Goal: Task Accomplishment & Management: Use online tool/utility

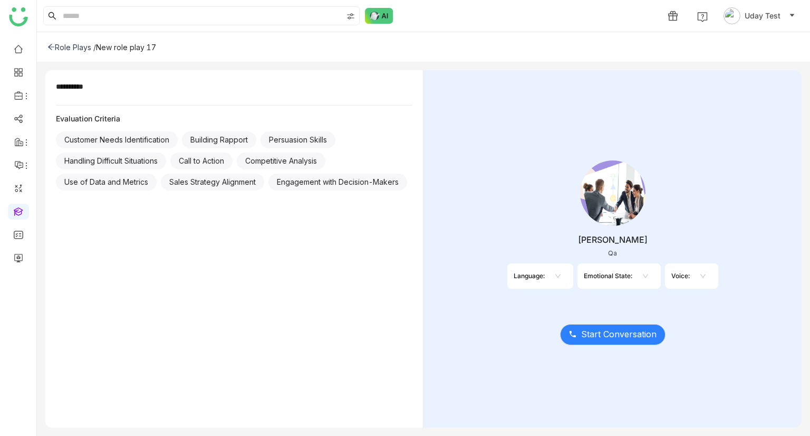
click at [681, 275] on div "Voice:" at bounding box center [680, 276] width 18 height 8
click at [696, 275] on input at bounding box center [697, 276] width 2 height 16
click at [700, 295] on div "[DEMOGRAPHIC_DATA]" at bounding box center [700, 297] width 9 height 12
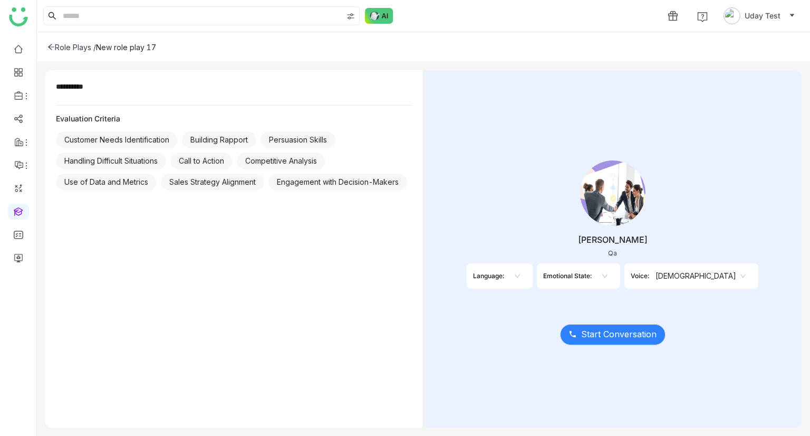
click at [694, 272] on nz-select-item "[DEMOGRAPHIC_DATA]" at bounding box center [701, 276] width 90 height 16
click at [673, 294] on div "Jeff Qa Language: Emotional State: Voice: male" at bounding box center [612, 227] width 345 height 158
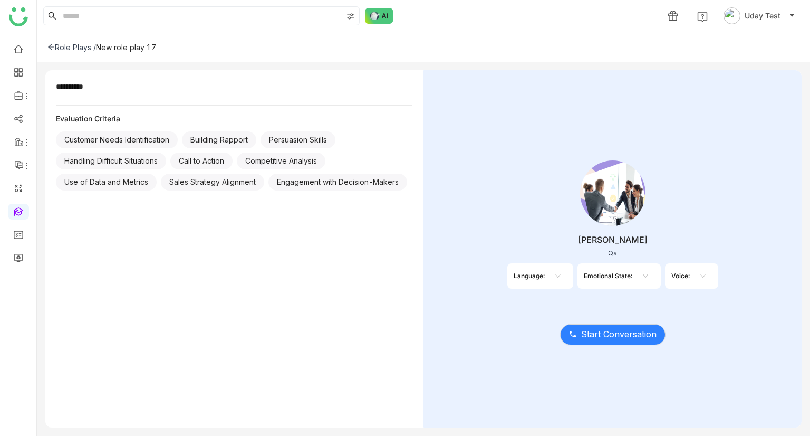
click at [706, 274] on icon at bounding box center [703, 276] width 6 height 6
click at [643, 273] on icon at bounding box center [645, 276] width 6 height 6
click at [629, 273] on div "Emotional State:" at bounding box center [608, 276] width 49 height 8
click at [641, 276] on nz-select-top-control at bounding box center [643, 275] width 22 height 17
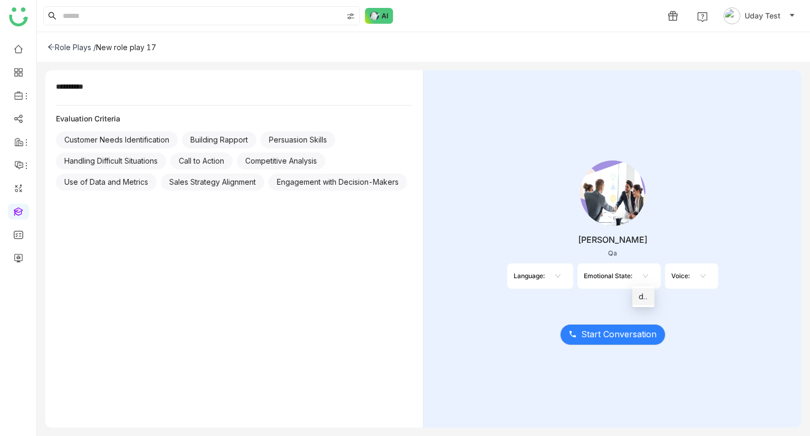
click at [649, 295] on nz-option-item "direct" at bounding box center [643, 296] width 22 height 17
click at [697, 277] on div "Voice:" at bounding box center [690, 276] width 18 height 8
click at [711, 277] on icon at bounding box center [713, 276] width 6 height 6
click at [709, 297] on div "[DEMOGRAPHIC_DATA]" at bounding box center [711, 297] width 9 height 12
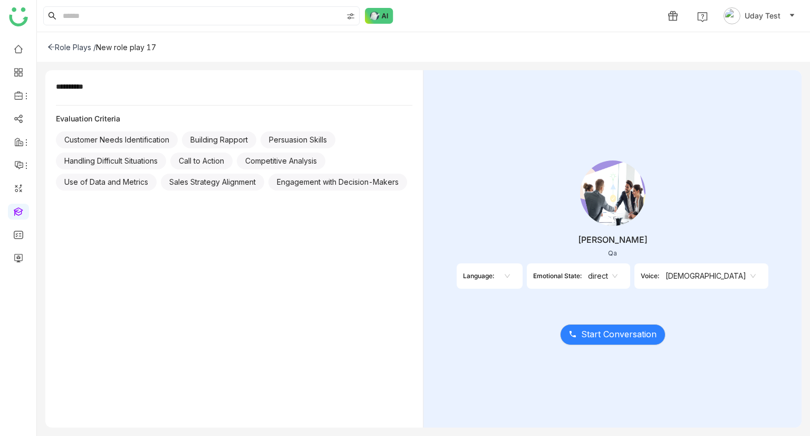
click at [515, 227] on div "Jeff Qa Language: Emotional State: direct Voice: male" at bounding box center [612, 227] width 345 height 158
click at [516, 274] on nz-select-top-control at bounding box center [505, 275] width 22 height 17
click at [529, 298] on nz-option-item "en-US" at bounding box center [536, 296] width 22 height 17
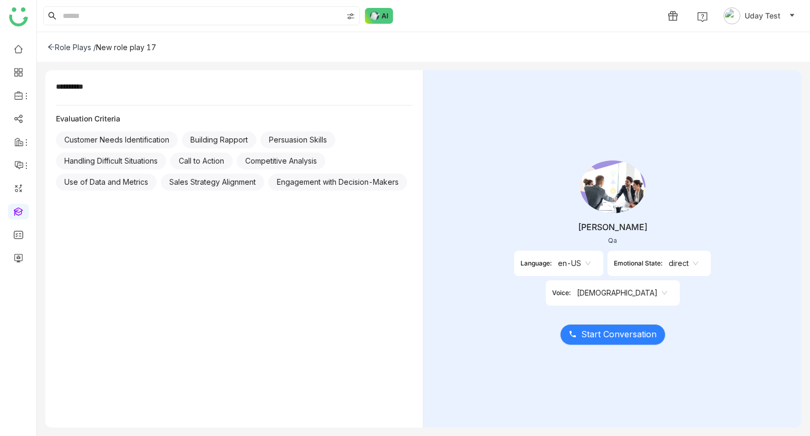
click at [558, 271] on nz-select-item "en-US" at bounding box center [574, 263] width 33 height 16
click at [538, 300] on div "en-US" at bounding box center [535, 297] width 35 height 12
click at [667, 285] on nz-select-item "male" at bounding box center [622, 293] width 90 height 16
click at [717, 298] on div "male" at bounding box center [725, 297] width 28 height 12
click at [667, 285] on nz-select-item "male" at bounding box center [622, 293] width 90 height 16
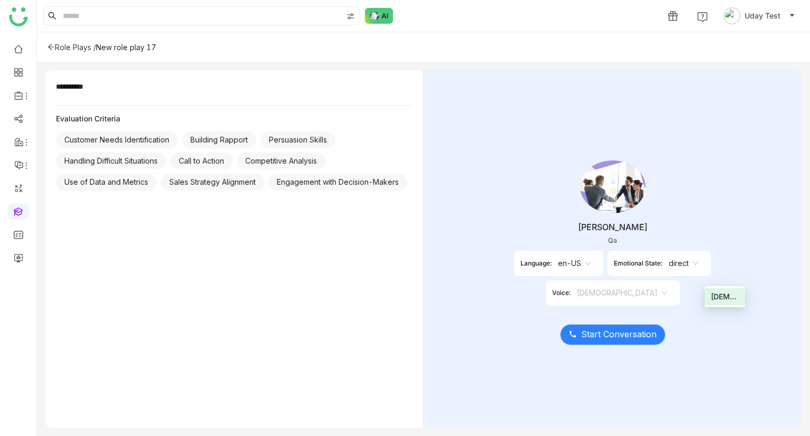
click at [526, 230] on div "Jeff Qa Language: en-US Emotional State: direct Voice: male" at bounding box center [612, 227] width 345 height 158
click at [669, 271] on nz-select-item "direct" at bounding box center [684, 263] width 30 height 16
click at [637, 291] on div "direct" at bounding box center [646, 297] width 31 height 12
click at [558, 271] on nz-select-item "en-US" at bounding box center [574, 263] width 33 height 16
click at [528, 304] on nz-option-container "en-US" at bounding box center [535, 296] width 47 height 21
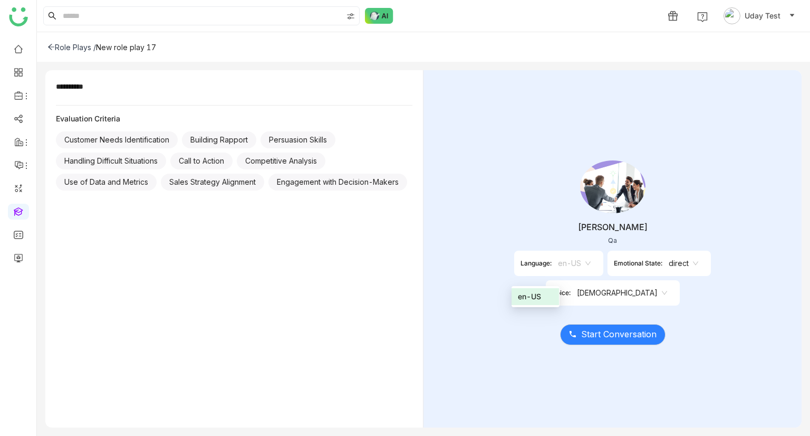
drag, startPoint x: 541, startPoint y: 281, endPoint x: 532, endPoint y: 295, distance: 17.1
click at [532, 295] on body "**********" at bounding box center [405, 218] width 810 height 436
click at [532, 295] on div "Jeff Qa Language: en-US Emotional State: direct Voice: male" at bounding box center [612, 227] width 345 height 158
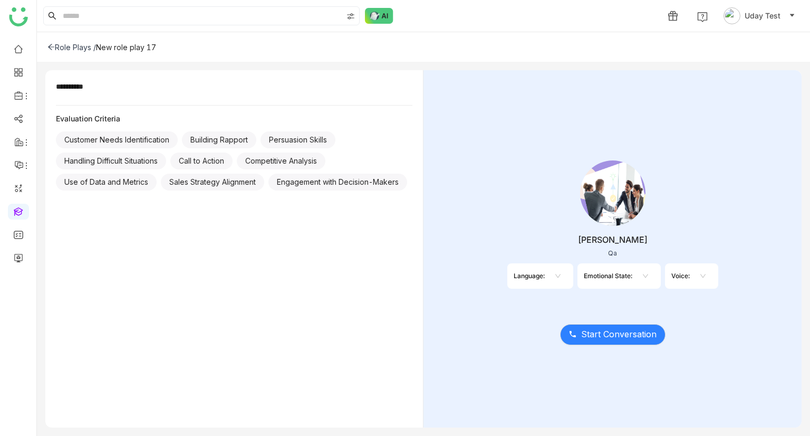
click at [702, 279] on nz-select-top-control at bounding box center [701, 275] width 22 height 17
click at [631, 272] on div "Emotional State:" at bounding box center [608, 276] width 49 height 8
click at [644, 277] on icon at bounding box center [645, 276] width 6 height 6
click at [555, 273] on icon at bounding box center [558, 276] width 6 height 6
click at [555, 297] on div "en-US" at bounding box center [555, 297] width 9 height 12
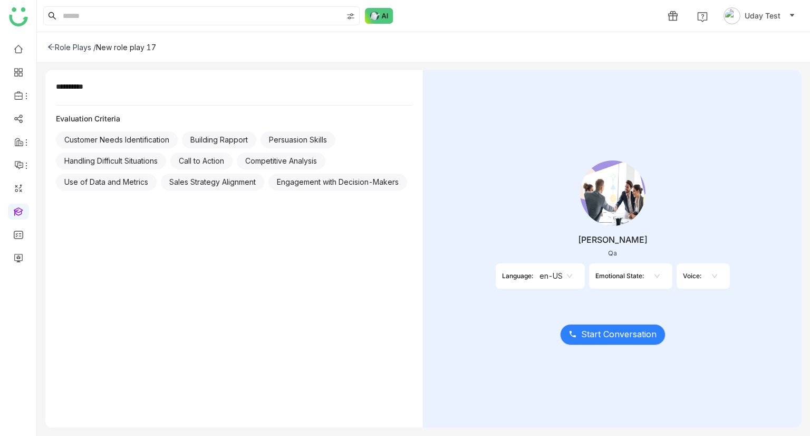
click at [555, 277] on nz-select-item "en-US" at bounding box center [555, 276] width 33 height 16
click at [624, 279] on div "Emotional State:" at bounding box center [619, 276] width 49 height 8
click at [657, 276] on icon at bounding box center [657, 276] width 6 height 6
click at [650, 300] on nz-option-item "direct" at bounding box center [656, 296] width 22 height 17
click at [649, 281] on nz-select-item "direct" at bounding box center [655, 276] width 30 height 16
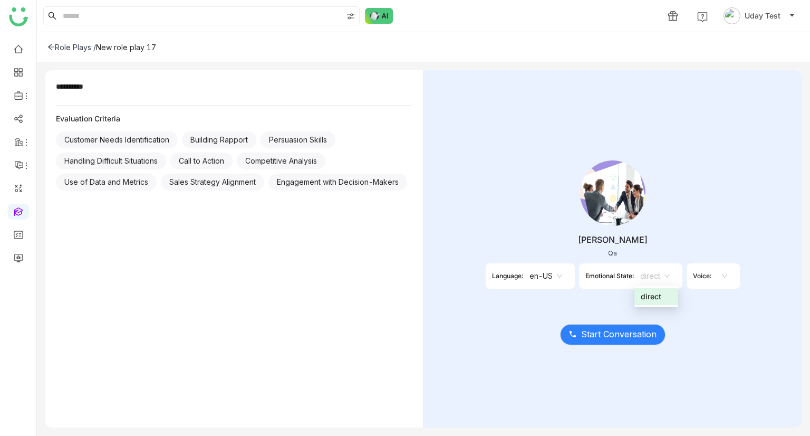
click at [658, 296] on div "direct" at bounding box center [656, 297] width 31 height 12
click at [697, 275] on div "Voice:" at bounding box center [702, 276] width 18 height 8
click at [705, 275] on div "Voice:" at bounding box center [702, 276] width 18 height 8
click at [726, 275] on icon at bounding box center [723, 276] width 5 height 4
click at [716, 288] on nz-option-item "male" at bounding box center [725, 296] width 22 height 17
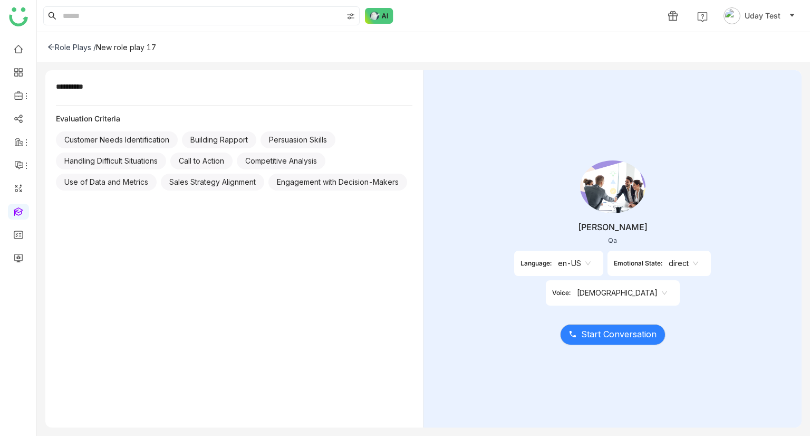
click at [558, 271] on nz-select-item "en-US" at bounding box center [574, 263] width 33 height 16
click at [537, 296] on div "en-US" at bounding box center [535, 297] width 35 height 12
click at [692, 266] on icon at bounding box center [695, 263] width 6 height 6
click at [681, 249] on div "Jeff Qa Language: en-US Emotional State: direct Voice: male" at bounding box center [612, 227] width 345 height 158
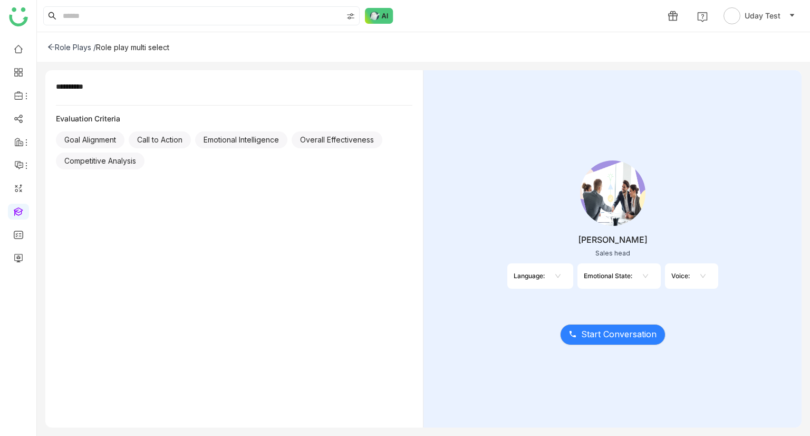
click at [695, 280] on nz-select-top-control at bounding box center [701, 275] width 22 height 17
click at [696, 297] on nz-option-item "[DEMOGRAPHIC_DATA]" at bounding box center [701, 296] width 22 height 17
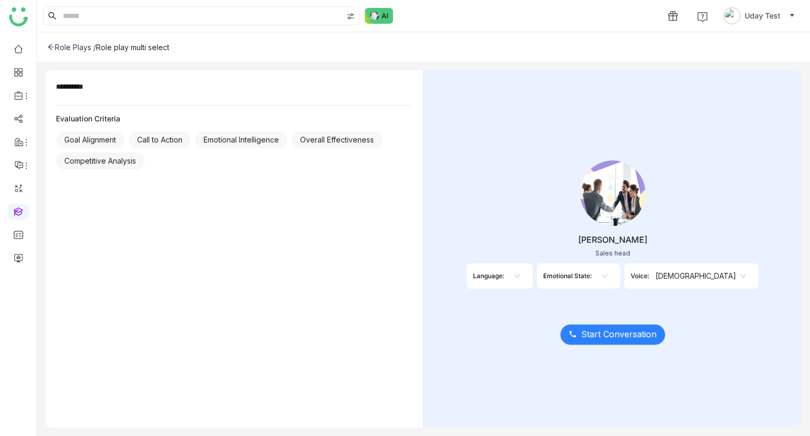
click at [699, 279] on nz-select-item "[DEMOGRAPHIC_DATA]" at bounding box center [701, 276] width 90 height 16
click at [704, 320] on nz-option-item "young_female" at bounding box center [701, 313] width 41 height 17
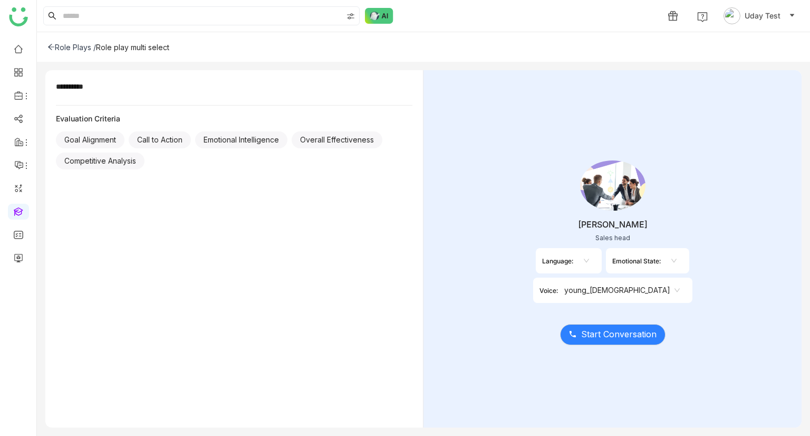
click at [680, 282] on nz-select-item "young_female" at bounding box center [621, 290] width 115 height 16
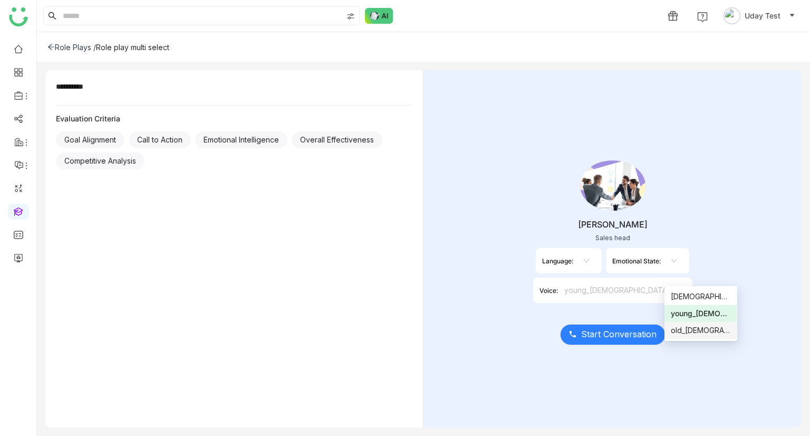
click at [689, 327] on div "old_male" at bounding box center [701, 330] width 60 height 12
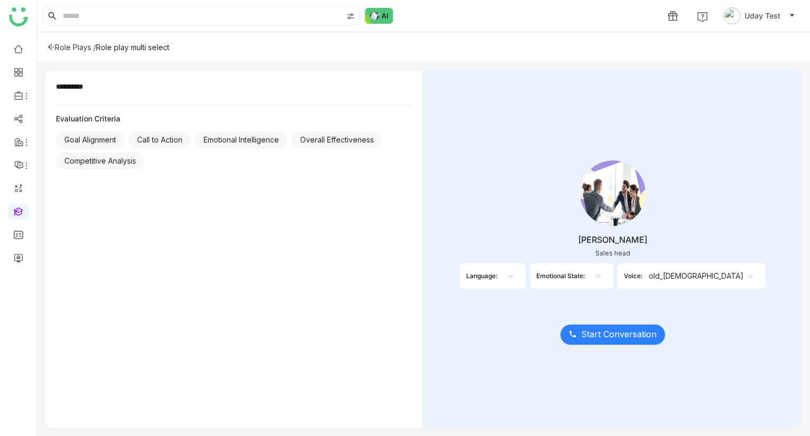
click at [698, 277] on nz-select-item "old_male" at bounding box center [701, 276] width 104 height 16
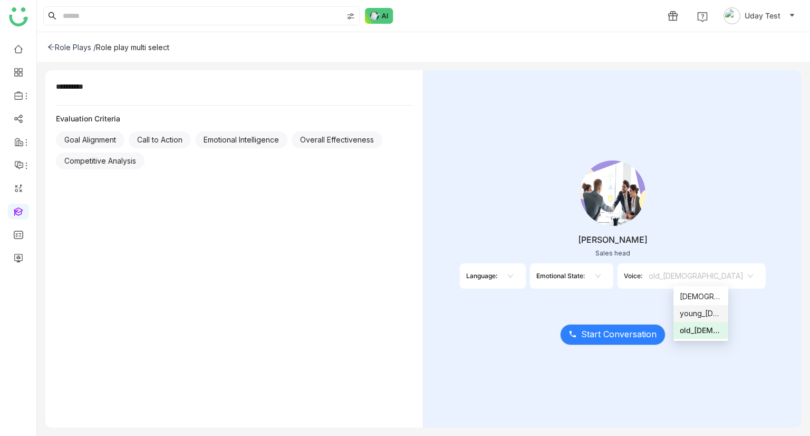
click at [693, 313] on div "young_female" at bounding box center [701, 313] width 42 height 12
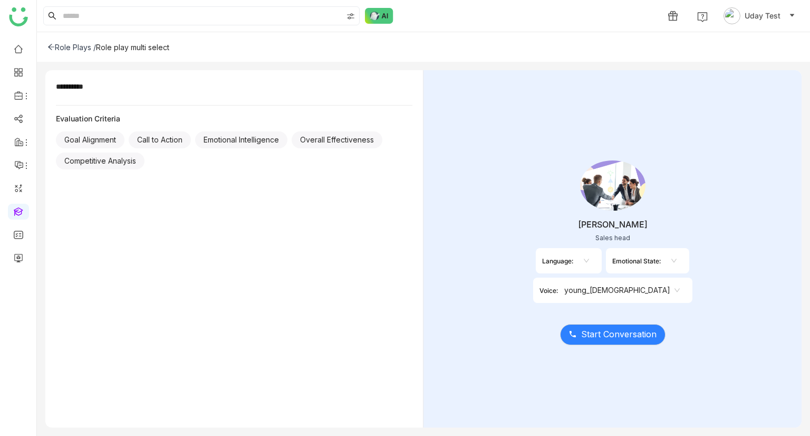
click at [612, 265] on div "Emotional State:" at bounding box center [636, 261] width 49 height 8
click at [667, 268] on input at bounding box center [668, 261] width 2 height 16
click at [616, 298] on div "direct" at bounding box center [617, 297] width 9 height 12
click at [657, 268] on nz-select-item "direct" at bounding box center [672, 261] width 30 height 16
click at [624, 313] on div "cordial" at bounding box center [618, 313] width 31 height 12
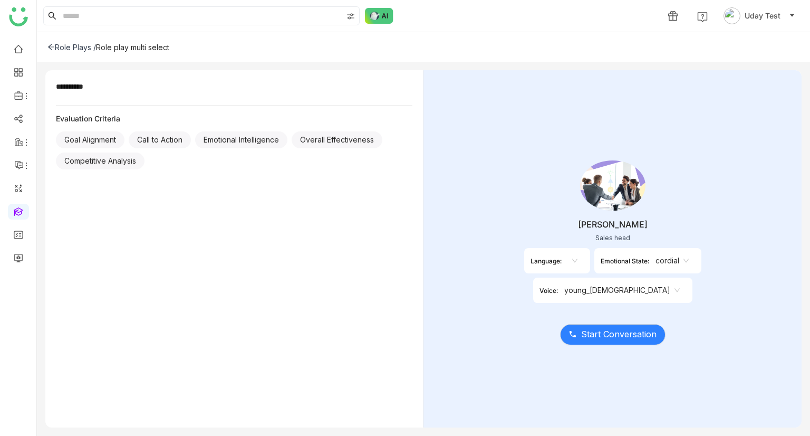
click at [562, 269] on nz-select-top-control at bounding box center [573, 260] width 22 height 17
click at [513, 316] on div "en-US" at bounding box center [517, 313] width 9 height 12
click at [516, 273] on div "Language: en-US" at bounding box center [557, 260] width 89 height 25
click at [556, 268] on nz-select-item "en-US" at bounding box center [572, 261] width 33 height 16
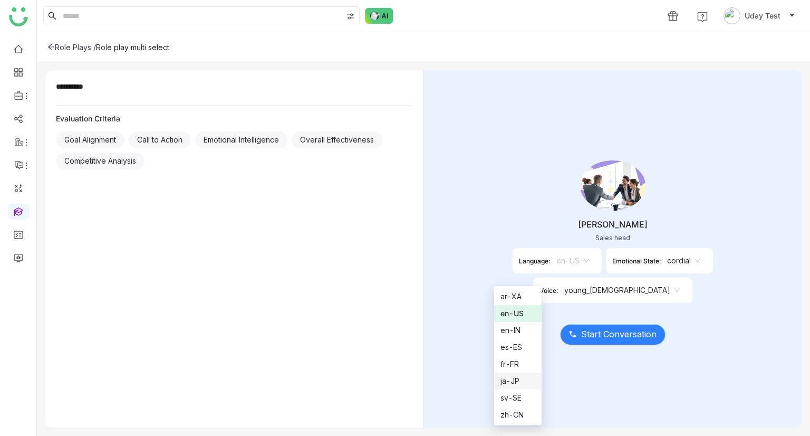
click at [505, 374] on nz-option-item "ja-JP" at bounding box center [517, 380] width 47 height 17
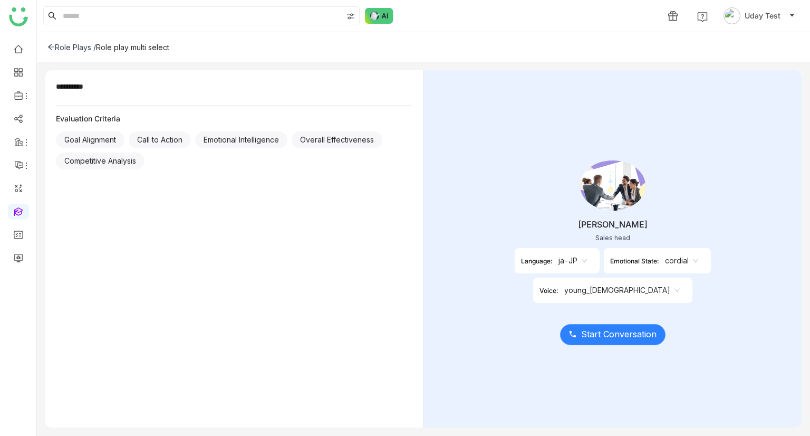
click at [598, 332] on span "Start Conversation" at bounding box center [618, 333] width 75 height 13
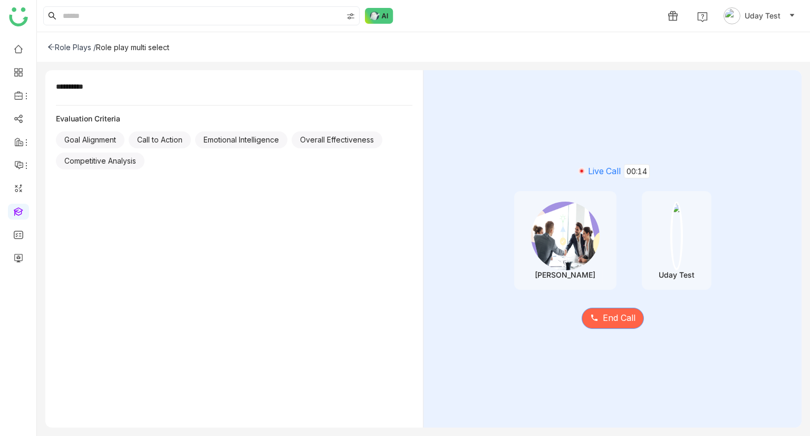
click at [600, 317] on button "End Call" at bounding box center [613, 317] width 62 height 21
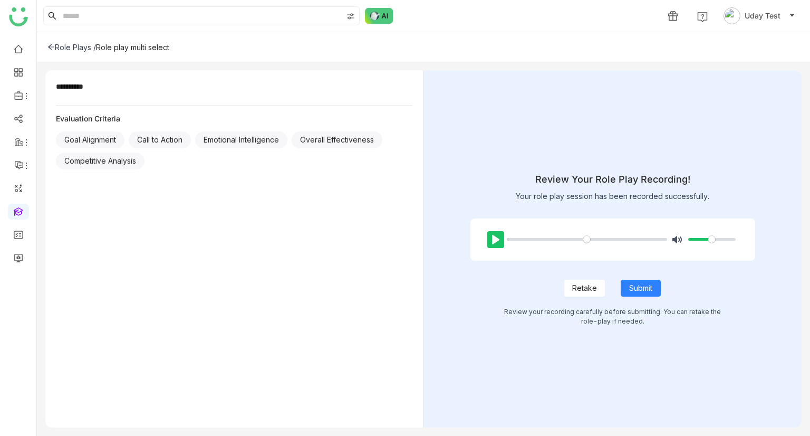
click at [491, 241] on button "Pause Play" at bounding box center [495, 239] width 17 height 17
click at [546, 235] on input "Seek" at bounding box center [587, 239] width 161 height 10
type input "*"
click at [546, 237] on input "Seek" at bounding box center [587, 239] width 161 height 10
click at [582, 287] on span "Retake" at bounding box center [584, 288] width 25 height 12
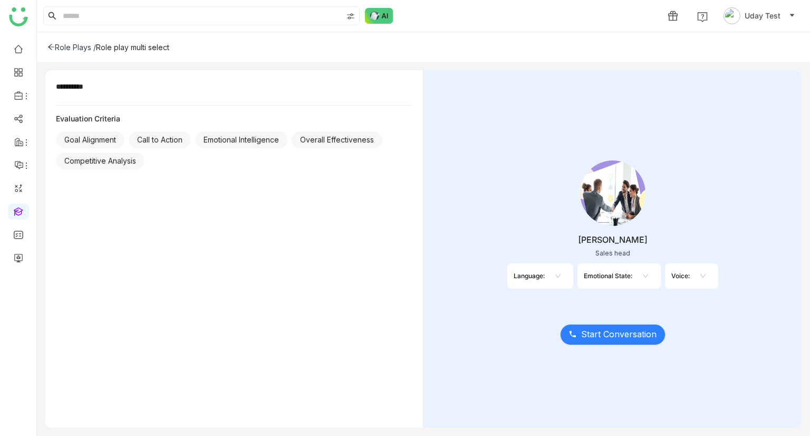
click at [695, 278] on nz-select-top-control at bounding box center [701, 275] width 22 height 17
click at [703, 313] on div "young_[DEMOGRAPHIC_DATA]" at bounding box center [700, 313] width 9 height 12
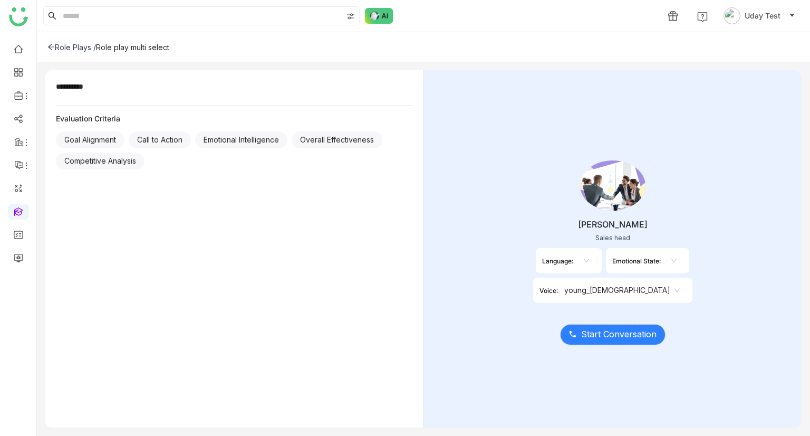
click at [606, 273] on div "Emotional State:" at bounding box center [647, 260] width 83 height 25
click at [661, 269] on nz-select-top-control at bounding box center [672, 260] width 22 height 17
click at [616, 306] on nz-option-item "cordial" at bounding box center [618, 313] width 22 height 17
click at [562, 269] on nz-select-top-control at bounding box center [573, 260] width 22 height 17
click at [514, 367] on div "fr-FR" at bounding box center [517, 364] width 9 height 12
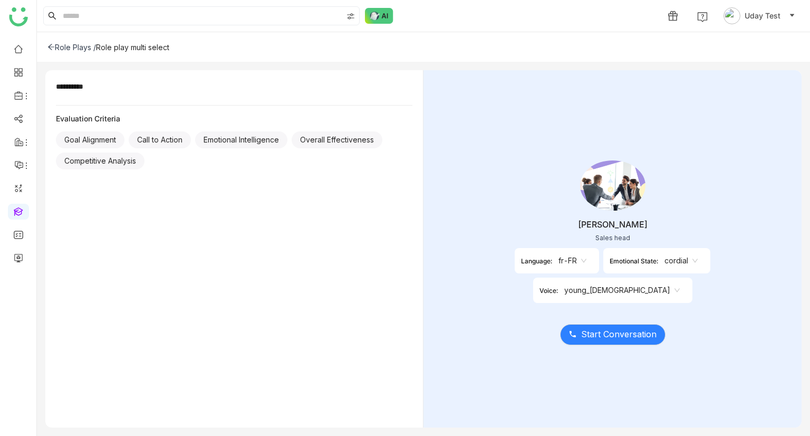
click at [558, 268] on nz-select-item "fr-FR" at bounding box center [572, 261] width 28 height 16
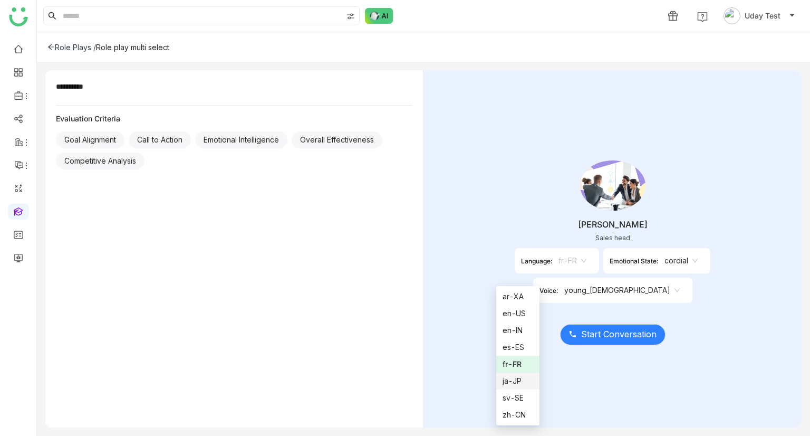
click at [515, 375] on div "ja-JP" at bounding box center [518, 381] width 31 height 12
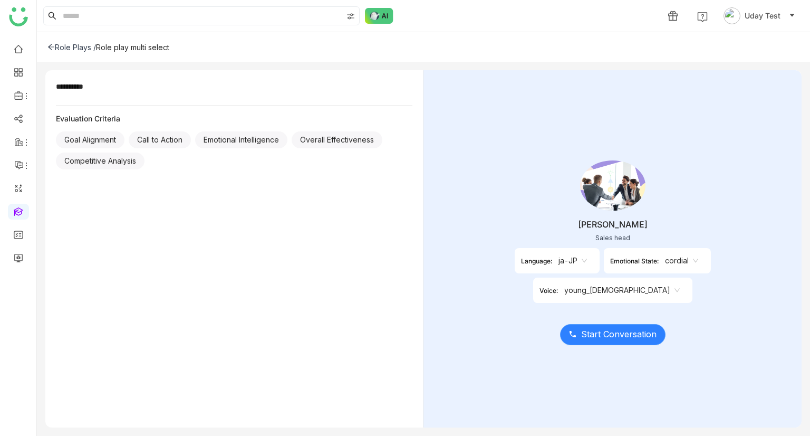
click at [611, 336] on span "Start Conversation" at bounding box center [618, 333] width 75 height 13
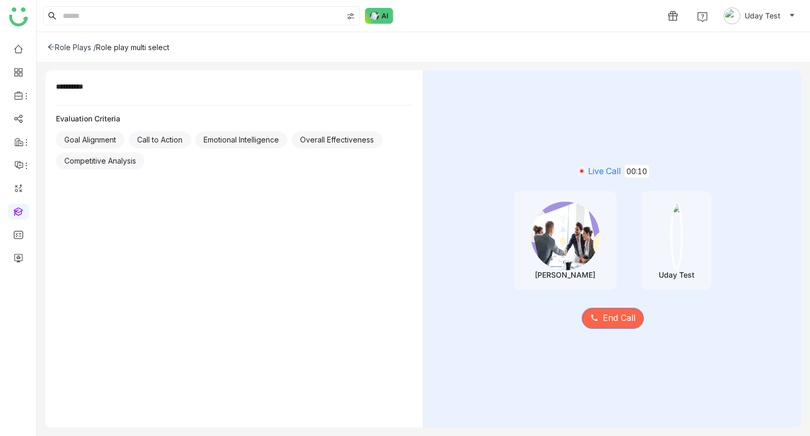
click at [616, 315] on span "End Call" at bounding box center [619, 317] width 33 height 13
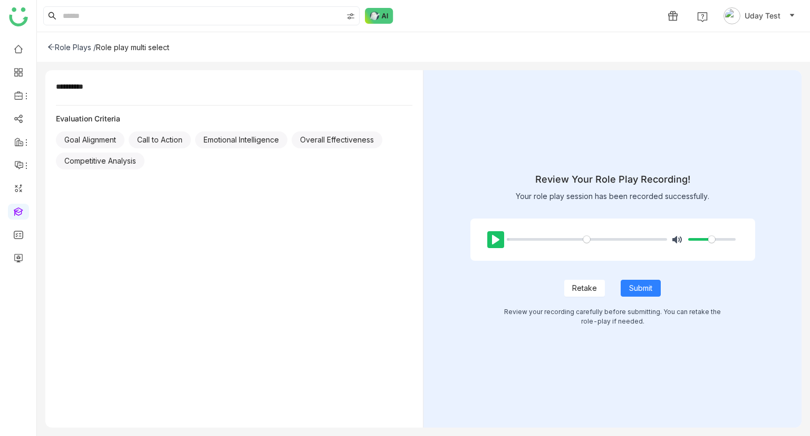
click at [490, 241] on button "Pause Play" at bounding box center [495, 239] width 17 height 17
click at [543, 239] on input "Seek" at bounding box center [587, 239] width 161 height 10
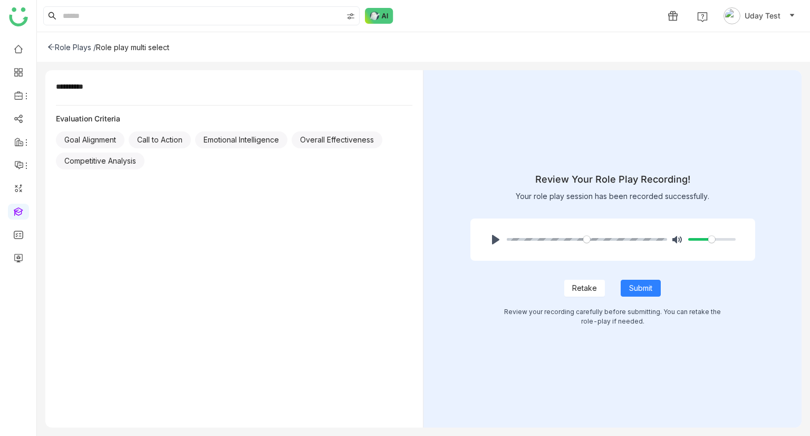
click at [543, 239] on input "Seek" at bounding box center [587, 239] width 161 height 10
type input "*"
click at [543, 239] on input "Seek" at bounding box center [587, 239] width 161 height 10
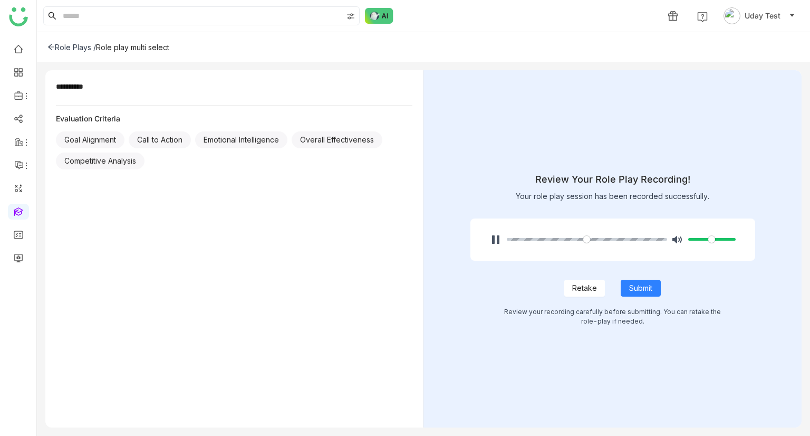
drag, startPoint x: 701, startPoint y: 240, endPoint x: 737, endPoint y: 235, distance: 36.8
type input "*"
click at [736, 235] on input "Volume" at bounding box center [711, 239] width 47 height 10
click at [643, 284] on span "Submit" at bounding box center [640, 288] width 23 height 12
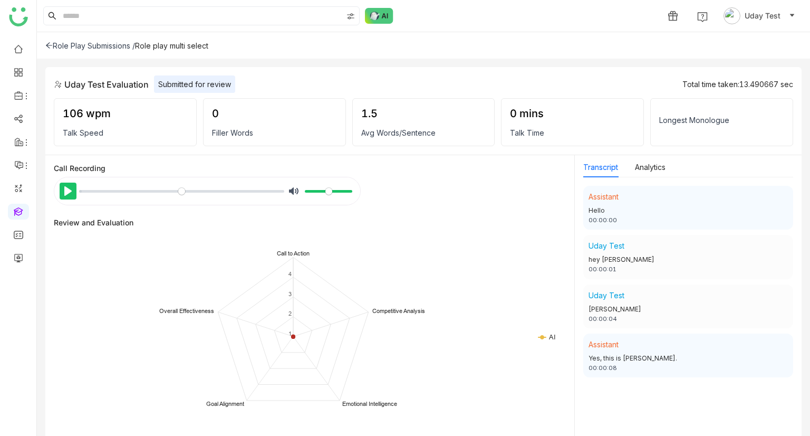
click at [64, 188] on button "Pause Play" at bounding box center [68, 190] width 17 height 17
click at [316, 189] on input "Volume" at bounding box center [328, 191] width 47 height 10
drag, startPoint x: 316, startPoint y: 189, endPoint x: 291, endPoint y: 194, distance: 25.1
type input "*"
click at [305, 194] on input "Volume" at bounding box center [328, 191] width 47 height 10
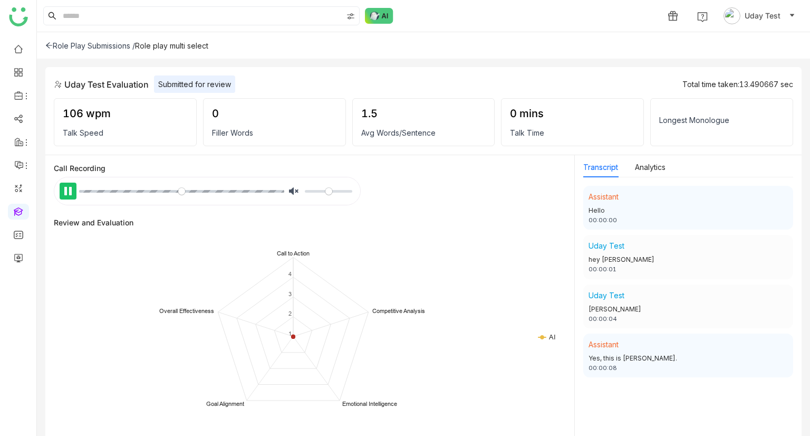
click at [63, 194] on button "Pause Play" at bounding box center [68, 190] width 17 height 17
drag, startPoint x: 238, startPoint y: 45, endPoint x: 156, endPoint y: 41, distance: 81.8
click at [156, 41] on div "Role Play Submissions / Role play multi select" at bounding box center [423, 45] width 773 height 26
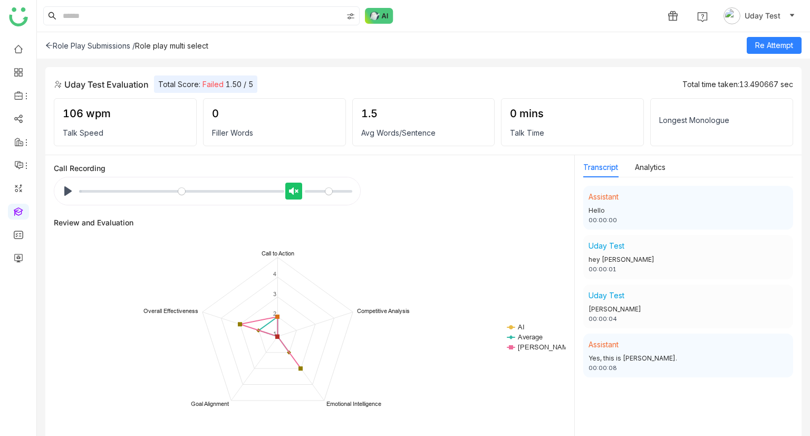
click at [287, 187] on button "Unmute Mute" at bounding box center [293, 190] width 17 height 17
drag, startPoint x: 295, startPoint y: 190, endPoint x: 306, endPoint y: 190, distance: 10.5
click at [306, 190] on div "Unmute Mute" at bounding box center [320, 190] width 70 height 17
drag, startPoint x: 306, startPoint y: 190, endPoint x: 336, endPoint y: 190, distance: 30.1
type input "***"
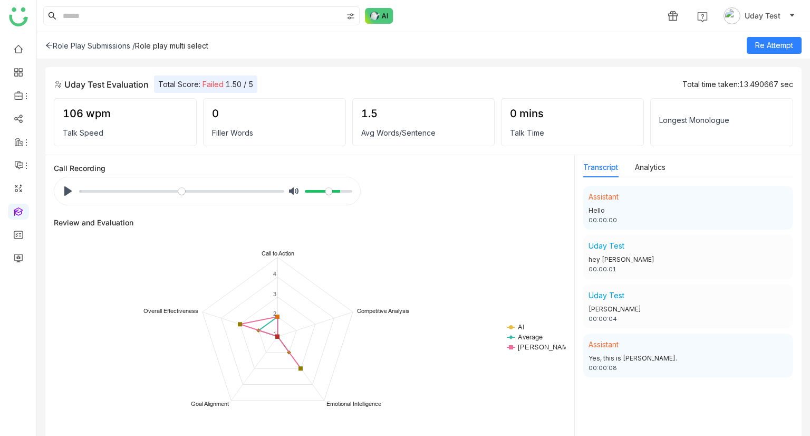
click at [336, 190] on input "Volume" at bounding box center [328, 191] width 47 height 10
click at [664, 163] on button "Analytics" at bounding box center [650, 167] width 31 height 12
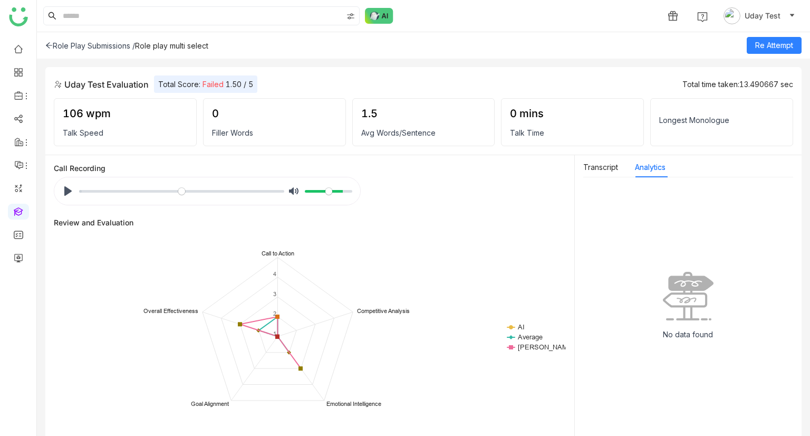
click at [626, 165] on div "Transcript Analytics" at bounding box center [624, 167] width 82 height 20
click at [601, 166] on button "Transcript" at bounding box center [600, 167] width 35 height 12
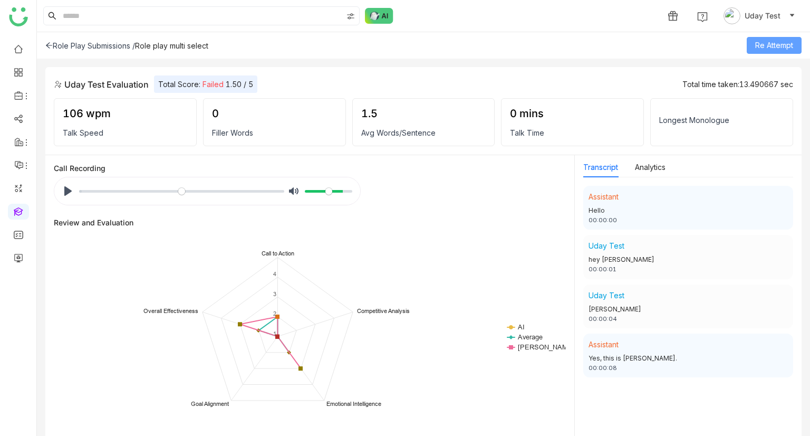
click at [772, 44] on span "Re Attempt" at bounding box center [774, 46] width 38 height 12
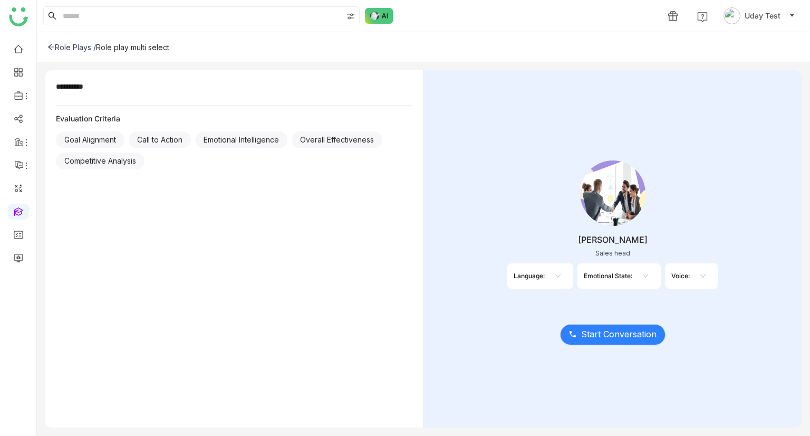
click at [643, 269] on nz-select-top-control at bounding box center [643, 275] width 22 height 17
click at [643, 305] on nz-option-item "cordial" at bounding box center [643, 313] width 22 height 17
click at [699, 273] on div "Voice:" at bounding box center [692, 276] width 18 height 8
click at [717, 277] on icon at bounding box center [714, 276] width 6 height 6
click at [713, 296] on div "male" at bounding box center [713, 297] width 9 height 12
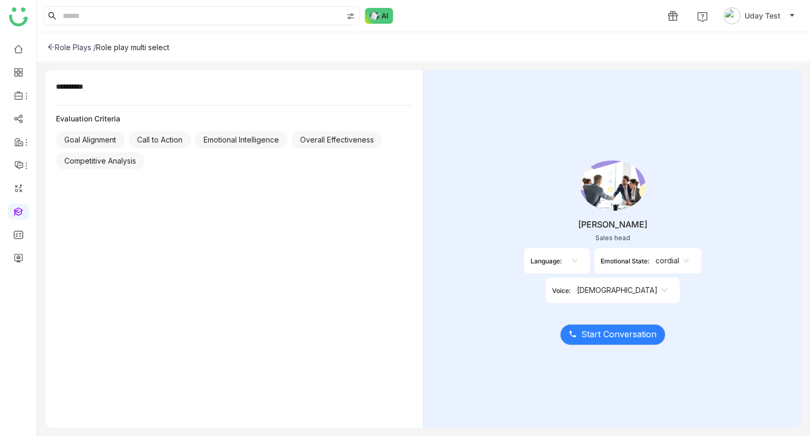
click at [572, 264] on icon at bounding box center [575, 260] width 6 height 6
click at [535, 305] on nz-option-item "en-US" at bounding box center [534, 313] width 22 height 17
click at [622, 329] on span "Start Conversation" at bounding box center [618, 333] width 75 height 13
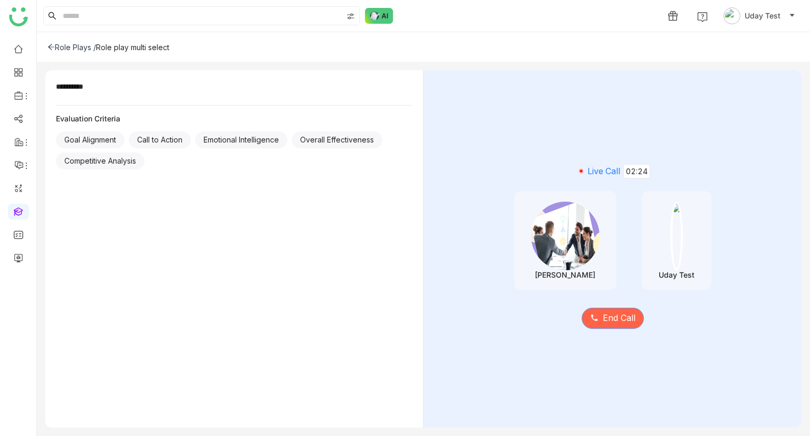
click at [601, 319] on button "End Call" at bounding box center [613, 317] width 62 height 21
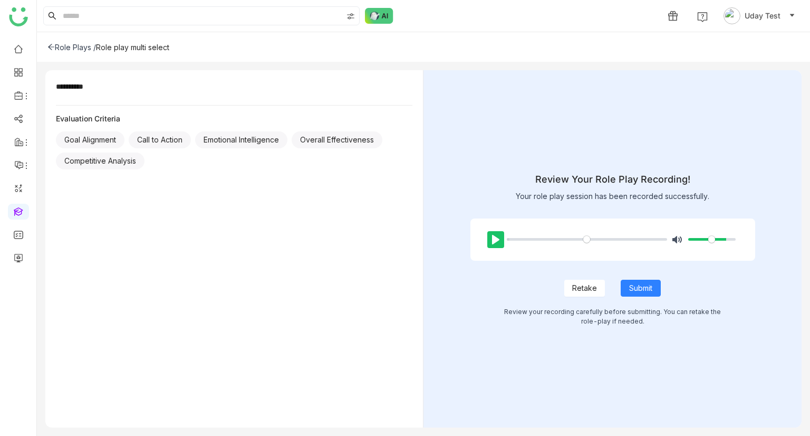
click at [490, 235] on button "Pause Play" at bounding box center [495, 239] width 17 height 17
drag, startPoint x: 509, startPoint y: 238, endPoint x: 528, endPoint y: 237, distance: 19.5
click at [528, 237] on input "Seek" at bounding box center [587, 239] width 161 height 10
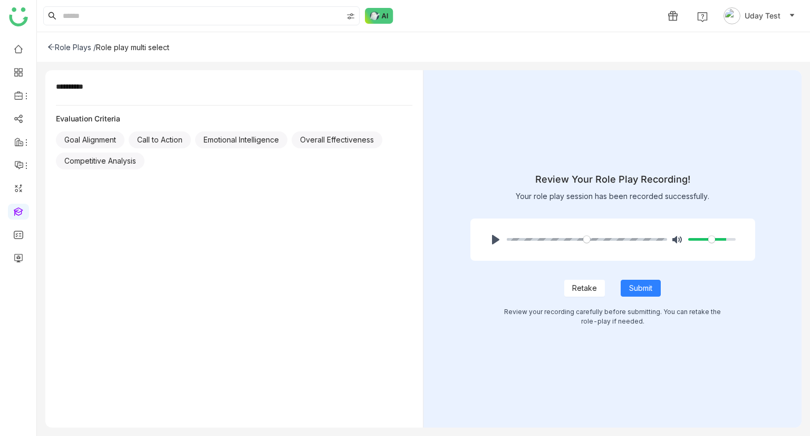
click at [528, 237] on input "Seek" at bounding box center [587, 239] width 161 height 10
type input "*"
click at [528, 237] on input "Seek" at bounding box center [587, 239] width 161 height 10
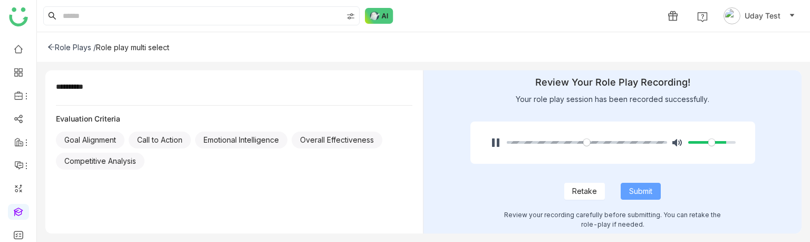
click at [639, 184] on button "Submit" at bounding box center [641, 190] width 40 height 17
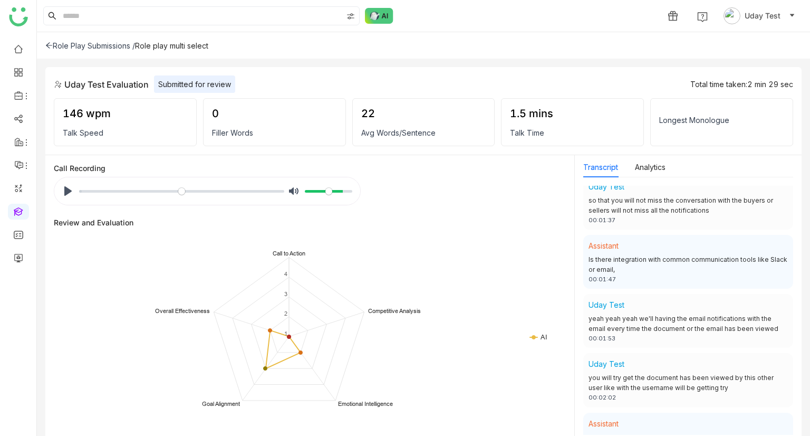
scroll to position [717, 0]
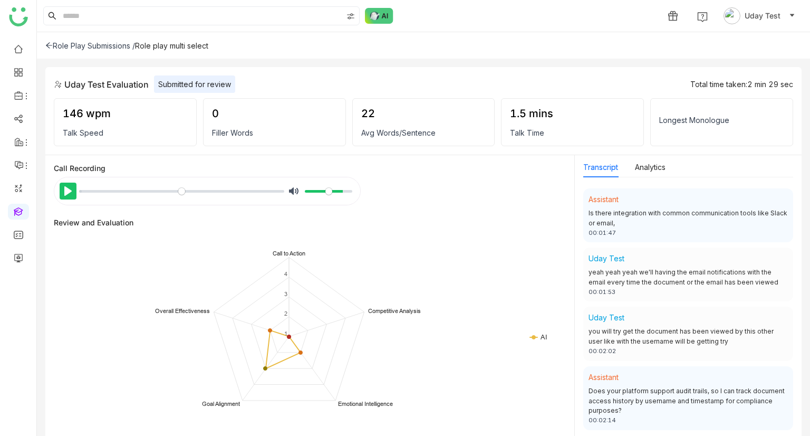
click at [70, 196] on button "Pause Play" at bounding box center [68, 190] width 17 height 17
click at [85, 189] on input "Seek" at bounding box center [181, 191] width 205 height 10
type input "*"
click at [112, 189] on input "Seek" at bounding box center [181, 191] width 205 height 10
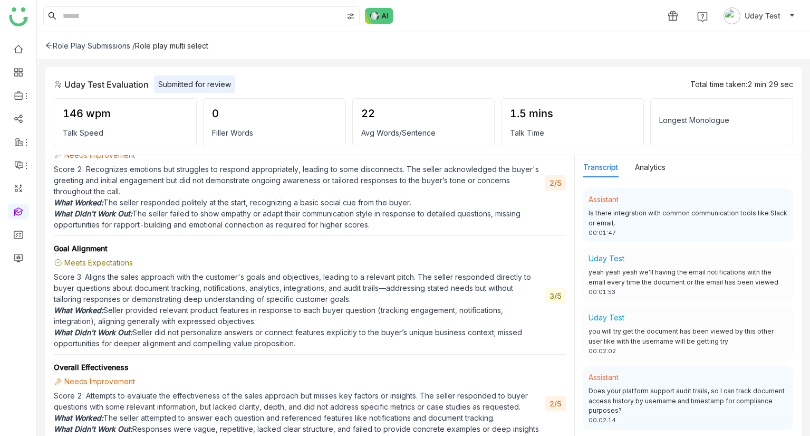
scroll to position [540, 0]
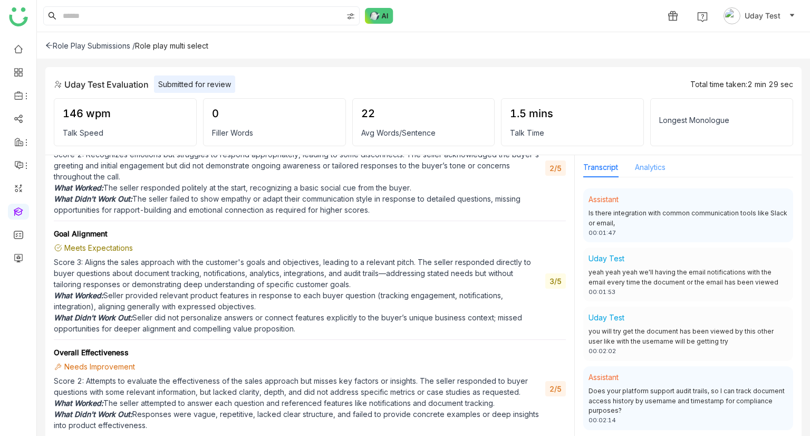
click at [650, 174] on div "Analytics" at bounding box center [650, 167] width 31 height 20
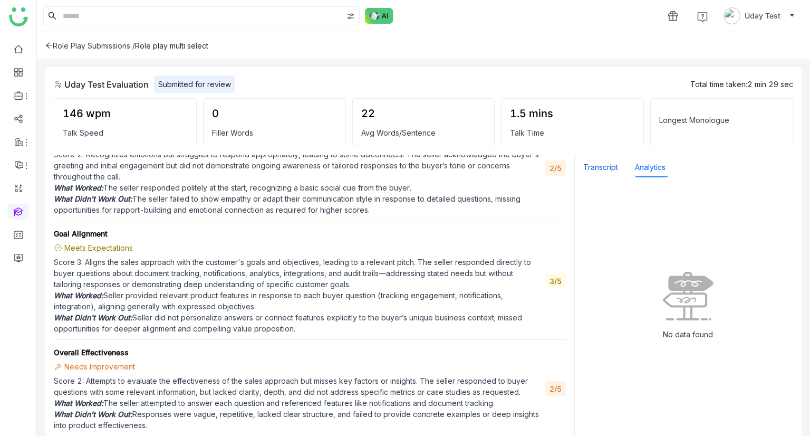
click at [608, 169] on button "Transcript" at bounding box center [600, 167] width 35 height 12
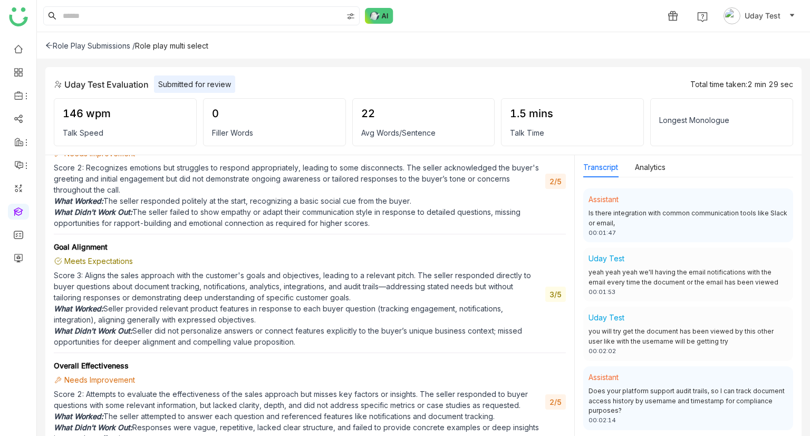
scroll to position [554, 0]
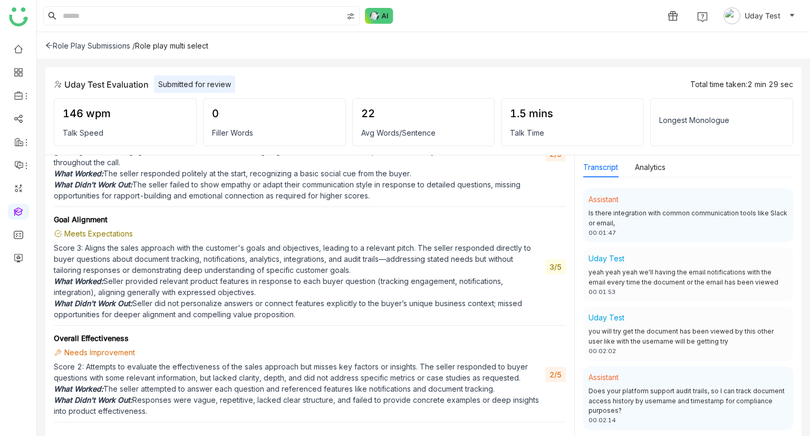
click at [107, 49] on div "Role Play Submissions /" at bounding box center [90, 45] width 90 height 9
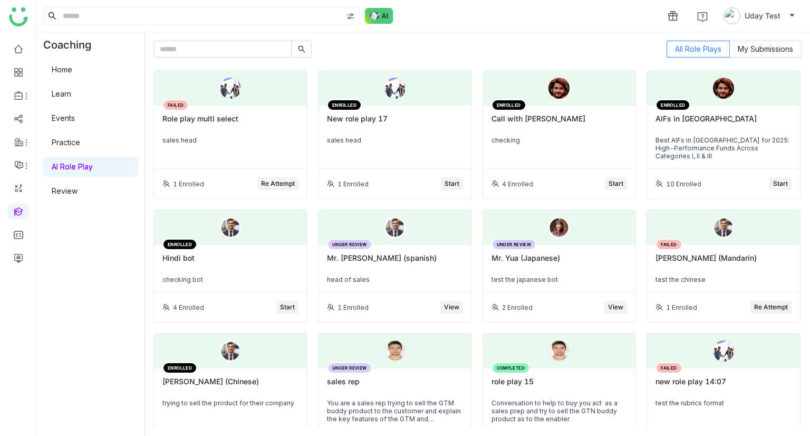
click at [279, 184] on span "Re Attempt" at bounding box center [278, 184] width 34 height 10
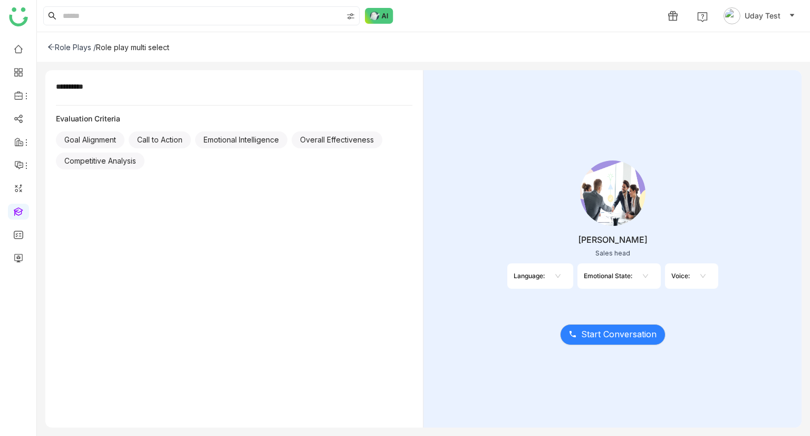
click at [156, 139] on div "Call to Action" at bounding box center [160, 139] width 62 height 17
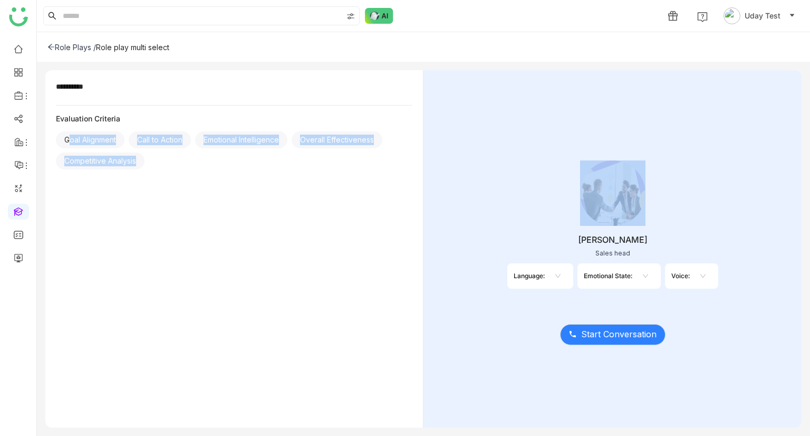
click at [156, 139] on div "Call to Action" at bounding box center [160, 139] width 62 height 17
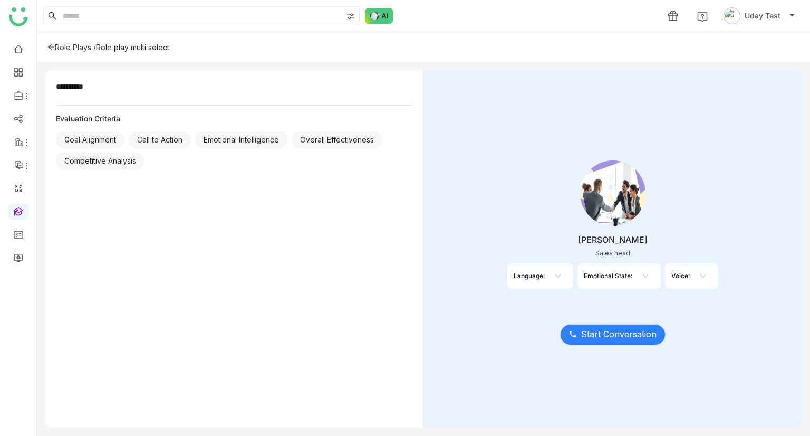
click at [573, 241] on div "Language:" at bounding box center [540, 275] width 66 height 25
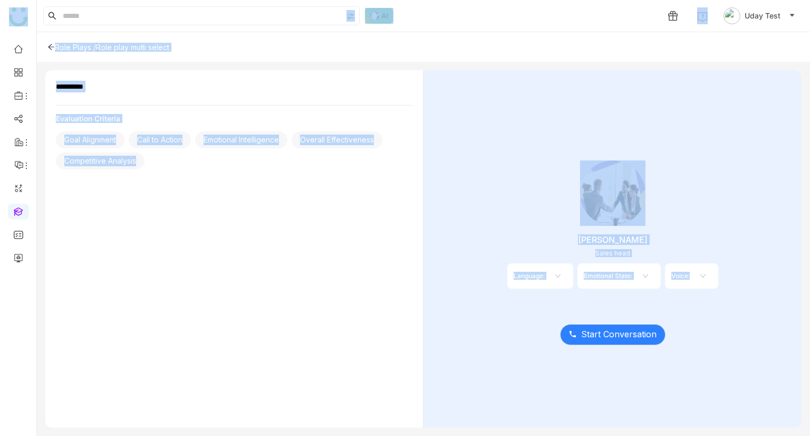
click at [458, 241] on div "[PERSON_NAME] Sales head Language: Emotional State: Voice:" at bounding box center [612, 227] width 345 height 158
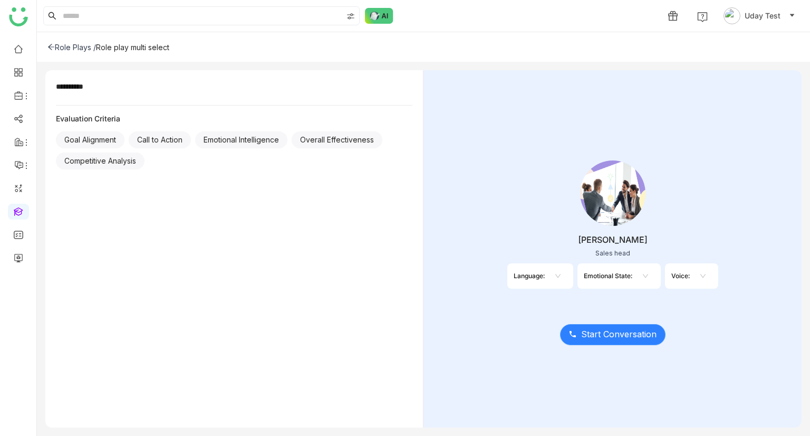
click at [620, 241] on span "Start Conversation" at bounding box center [618, 333] width 75 height 13
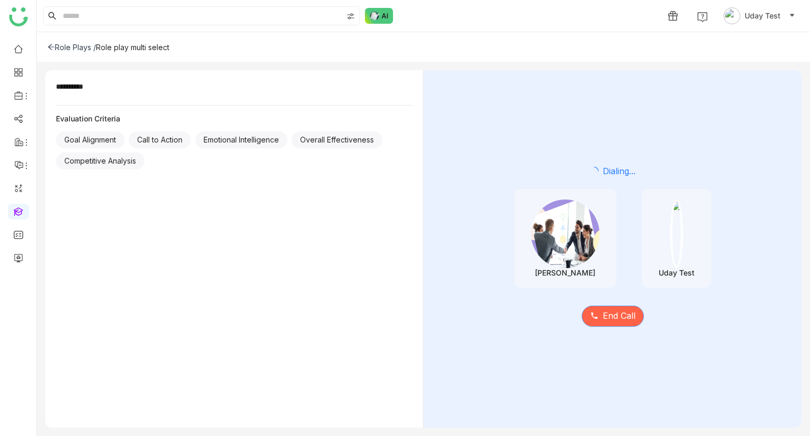
click at [618, 241] on span "End Call" at bounding box center [619, 315] width 33 height 13
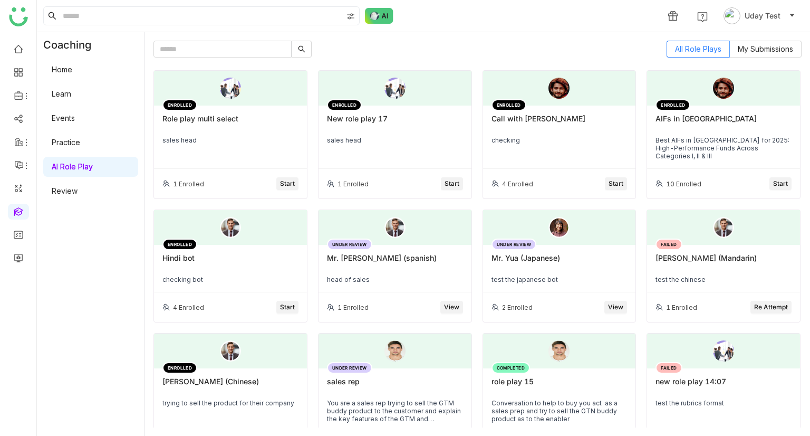
click at [238, 165] on div "ENROLLED Role play multi select sales head" at bounding box center [230, 136] width 153 height 63
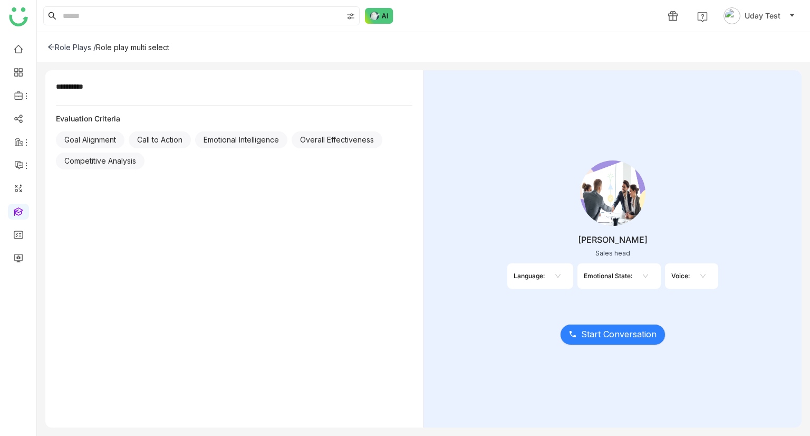
click at [650, 274] on nz-select-top-control at bounding box center [643, 275] width 22 height 17
click at [681, 303] on div "[PERSON_NAME] Sales head Language: Emotional State: Voice:" at bounding box center [612, 227] width 345 height 158
click at [551, 275] on nz-select-top-control at bounding box center [556, 275] width 22 height 17
click at [589, 304] on div "[PERSON_NAME] Sales head Language: Emotional State: Voice:" at bounding box center [612, 227] width 345 height 158
click at [700, 278] on icon at bounding box center [703, 276] width 6 height 6
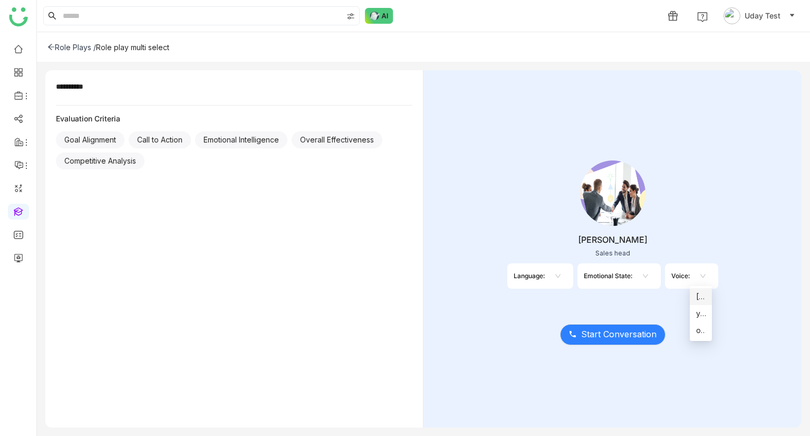
click at [702, 246] on div "[PERSON_NAME] Sales head Language: Emotional State: Voice:" at bounding box center [612, 227] width 345 height 158
click at [645, 275] on icon at bounding box center [645, 276] width 6 height 6
click at [660, 255] on div "[PERSON_NAME] Sales head Language: Emotional State: Voice:" at bounding box center [612, 227] width 345 height 158
click at [643, 280] on nz-select-top-control at bounding box center [643, 275] width 22 height 17
click at [560, 276] on icon at bounding box center [558, 276] width 6 height 6
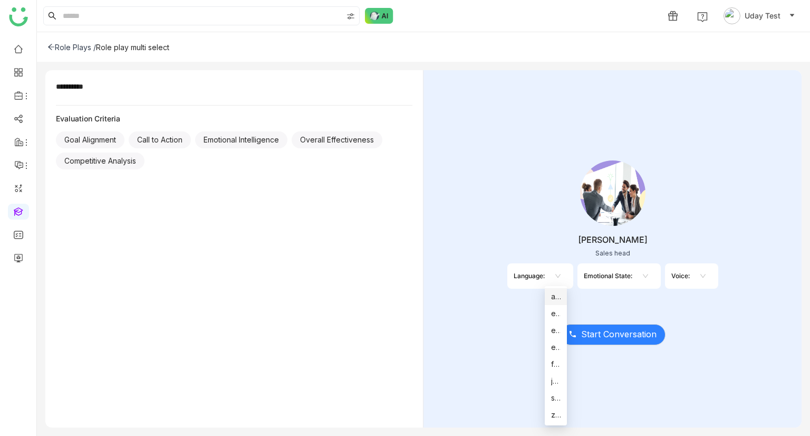
click at [554, 254] on div "[PERSON_NAME] Sales head Language: Emotional State: Voice:" at bounding box center [612, 227] width 345 height 158
click at [558, 279] on nz-select-top-control at bounding box center [556, 275] width 22 height 17
click at [593, 341] on button "Start Conversation" at bounding box center [612, 334] width 105 height 21
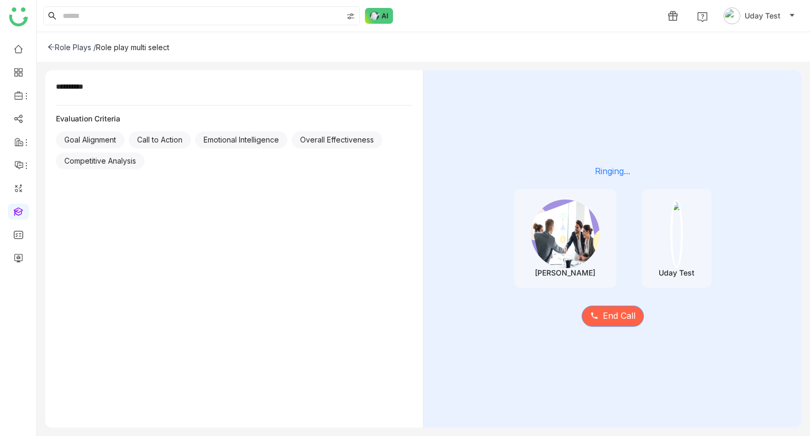
click at [610, 309] on span "End Call" at bounding box center [619, 315] width 33 height 13
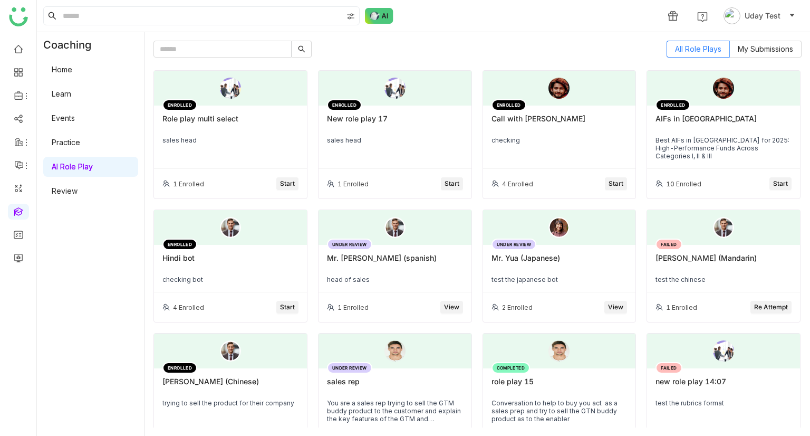
click at [255, 139] on div "sales head" at bounding box center [230, 140] width 136 height 8
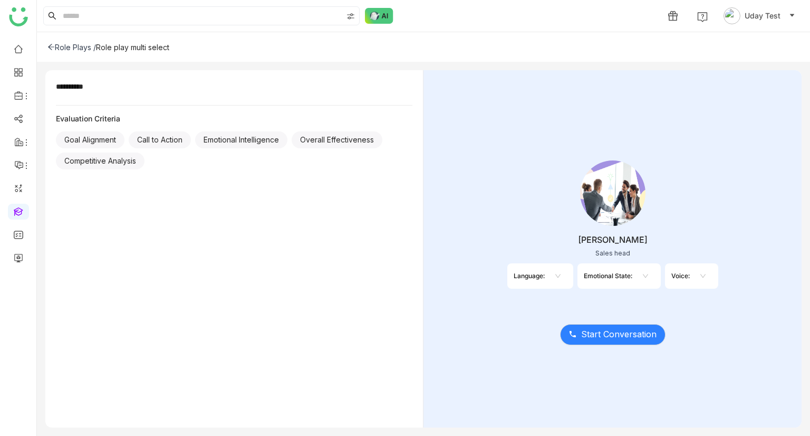
click at [558, 273] on icon at bounding box center [558, 276] width 6 height 6
click at [517, 217] on div "[PERSON_NAME] Sales head Language: Emotional State: Voice:" at bounding box center [612, 227] width 345 height 158
click at [549, 273] on nz-select-top-control at bounding box center [556, 275] width 22 height 17
